Goal: Navigation & Orientation: Find specific page/section

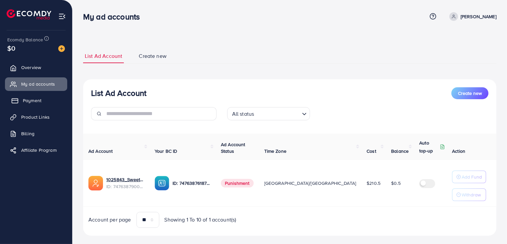
click at [26, 106] on link "Payment" at bounding box center [36, 100] width 62 height 13
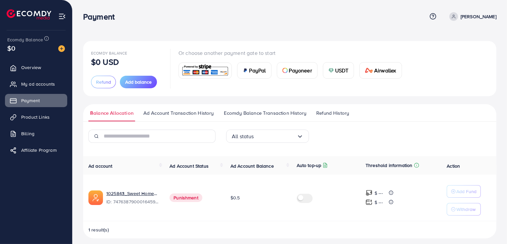
click at [338, 115] on span "Refund History" at bounding box center [332, 113] width 33 height 7
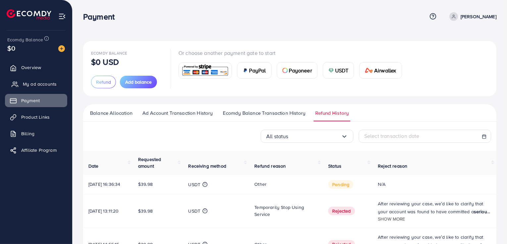
click at [36, 79] on link "My ad accounts" at bounding box center [36, 83] width 62 height 13
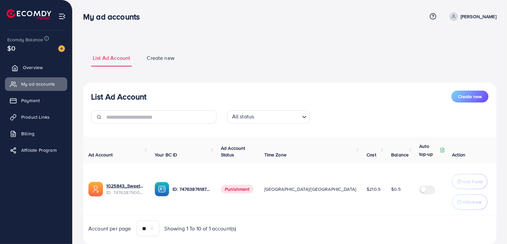
click at [34, 63] on link "Overview" at bounding box center [36, 67] width 62 height 13
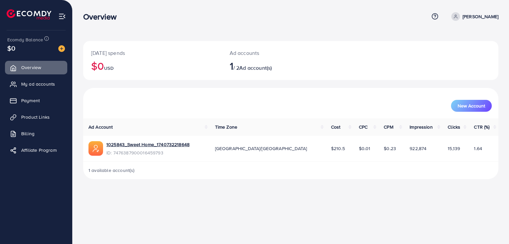
click at [41, 109] on ul "Overview My ad accounts Payment Product Links Billing Affiliate Program" at bounding box center [36, 111] width 72 height 106
click at [41, 104] on link "Payment" at bounding box center [36, 100] width 62 height 13
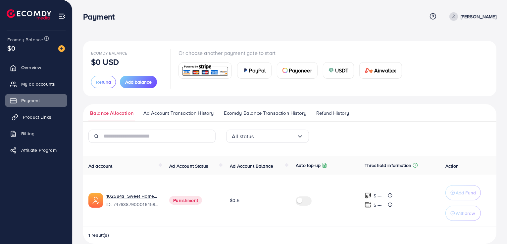
click at [40, 115] on span "Product Links" at bounding box center [37, 117] width 28 height 7
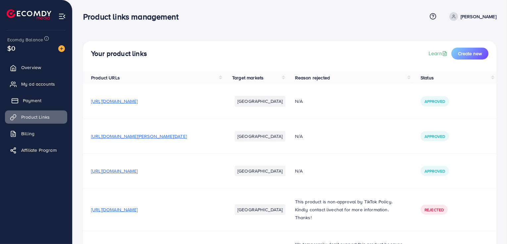
click at [40, 106] on link "Payment" at bounding box center [36, 100] width 62 height 13
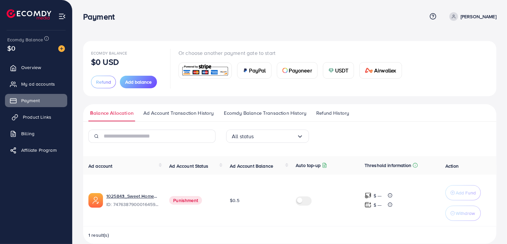
click at [39, 118] on span "Product Links" at bounding box center [37, 117] width 28 height 7
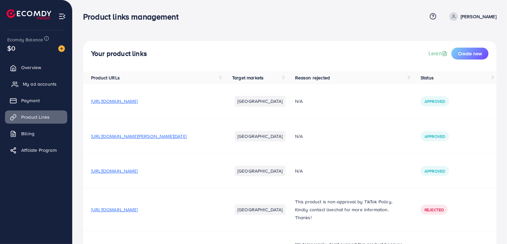
click at [42, 84] on span "My ad accounts" at bounding box center [40, 84] width 34 height 7
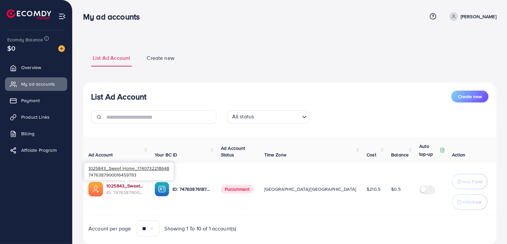
click at [127, 186] on link "1025843_Sweet Home_1740732218648" at bounding box center [125, 186] width 38 height 7
